Goal: Task Accomplishment & Management: Use online tool/utility

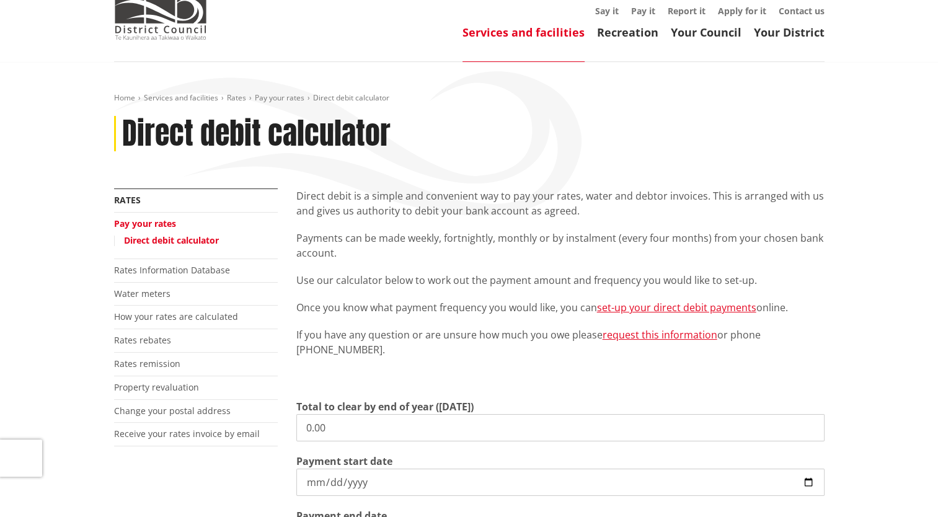
scroll to position [124, 0]
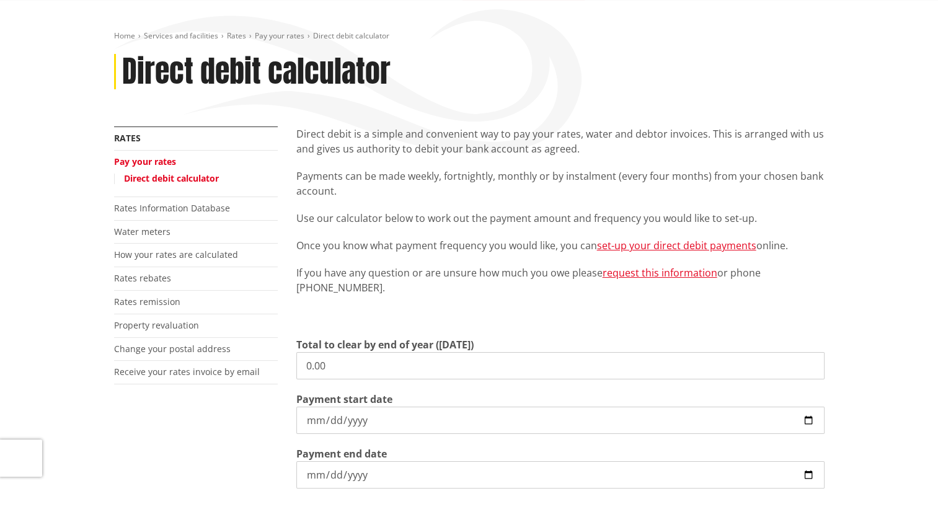
drag, startPoint x: 353, startPoint y: 369, endPoint x: 337, endPoint y: 368, distance: 15.5
click at [337, 368] on input "0.00" at bounding box center [560, 365] width 528 height 27
click at [339, 368] on input "0.00" at bounding box center [560, 365] width 528 height 27
drag, startPoint x: 345, startPoint y: 368, endPoint x: 247, endPoint y: 362, distance: 98.7
click at [247, 362] on div "More from this section Rates Pay your rates Direct debit calculator Rates Infor…" at bounding box center [469, 380] width 729 height 509
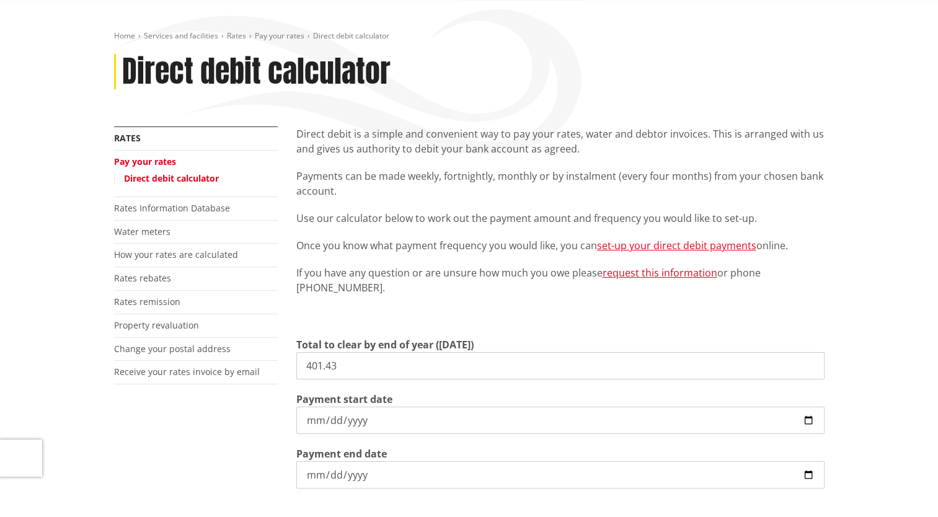
type input "401.43"
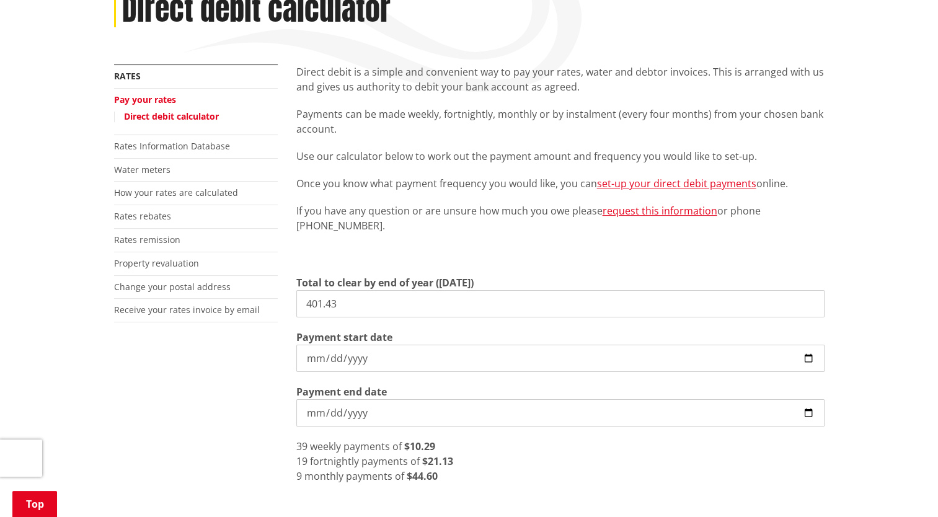
scroll to position [248, 0]
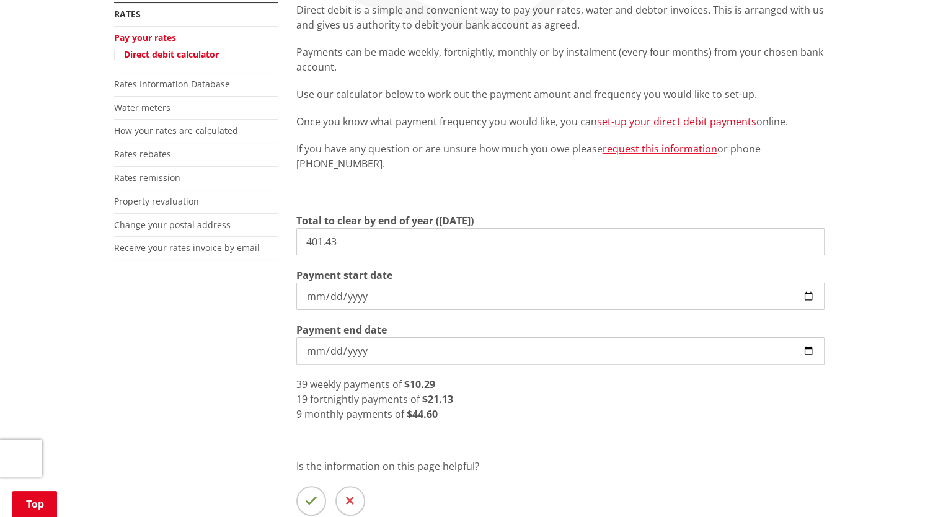
click at [808, 299] on input "[DATE]" at bounding box center [560, 296] width 528 height 27
type input "[DATE]"
click at [689, 120] on link "set-up your direct debit payments" at bounding box center [676, 122] width 159 height 14
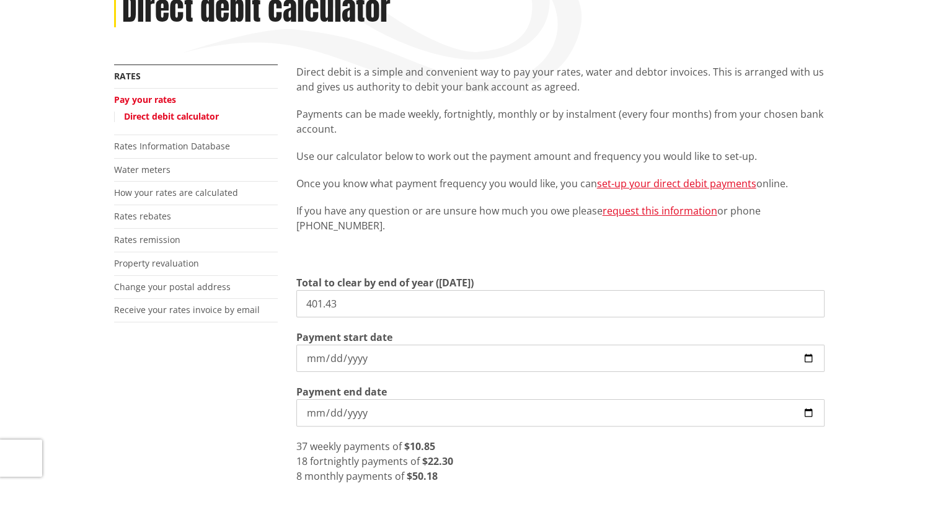
scroll to position [124, 0]
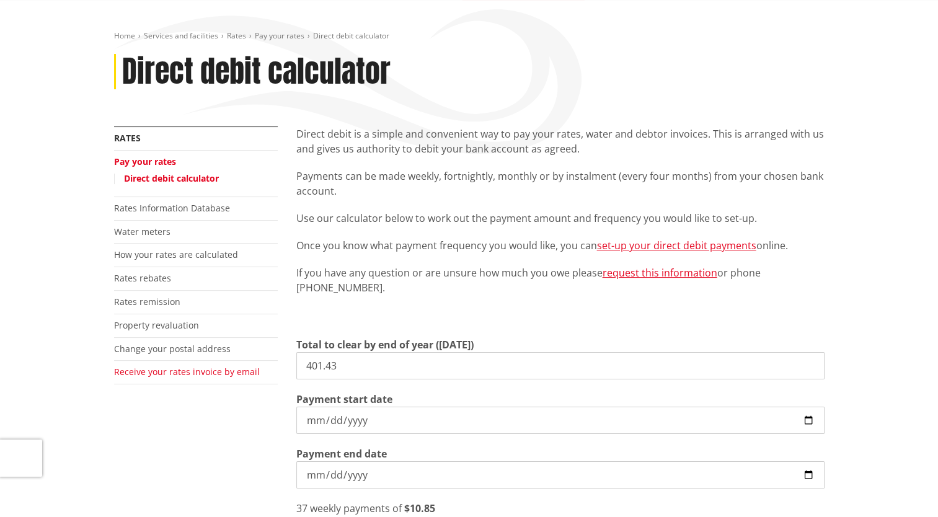
click at [164, 370] on link "Receive your rates invoice by email" at bounding box center [187, 372] width 146 height 12
